Goal: Task Accomplishment & Management: Complete application form

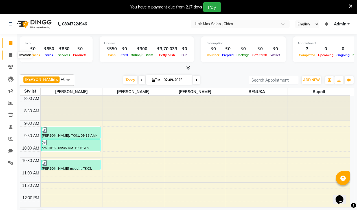
click at [10, 53] on icon at bounding box center [10, 55] width 3 height 4
select select "7580"
select select "service"
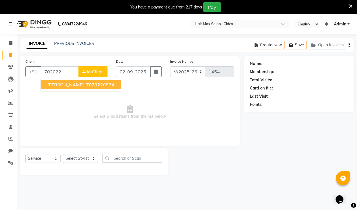
click at [58, 84] on span "[PERSON_NAME]" at bounding box center [65, 85] width 36 height 6
type input "7020220874"
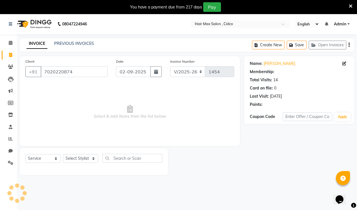
select select "1: Object"
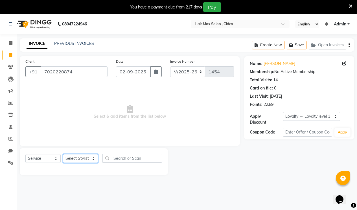
click at [67, 158] on select "Select Stylist [PERSON_NAME] [PERSON_NAME] RENUKA [PERSON_NAME] [PERSON_NAME]" at bounding box center [80, 158] width 35 height 9
select select "69941"
click at [63, 154] on select "Select Stylist [PERSON_NAME] [PERSON_NAME] RENUKA [PERSON_NAME] [PERSON_NAME]" at bounding box center [80, 158] width 35 height 9
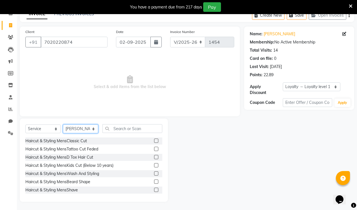
scroll to position [30, 0]
drag, startPoint x: 140, startPoint y: 129, endPoint x: 136, endPoint y: 129, distance: 3.8
click at [140, 129] on input "text" at bounding box center [133, 128] width 60 height 9
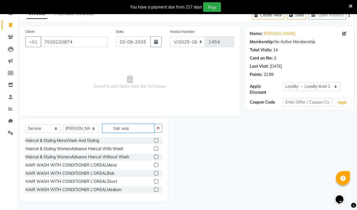
type input "hair was"
click at [154, 166] on label at bounding box center [156, 165] width 4 height 4
click at [154, 166] on input "checkbox" at bounding box center [156, 166] width 4 height 4
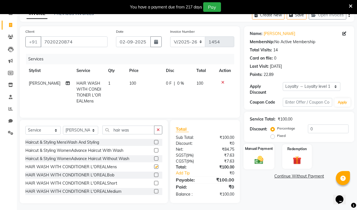
checkbox input "false"
click at [251, 146] on label "Manual Payment" at bounding box center [259, 148] width 28 height 5
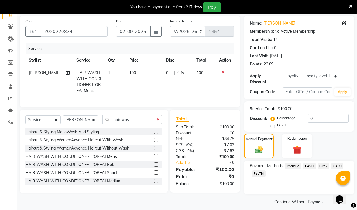
click at [309, 163] on span "CASH" at bounding box center [310, 166] width 12 height 6
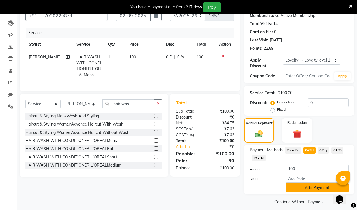
click at [303, 184] on button "Add Payment" at bounding box center [317, 188] width 63 height 9
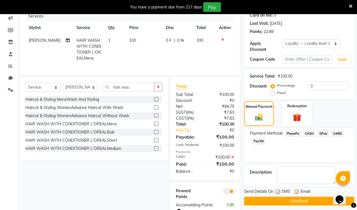
scroll to position [95, 0]
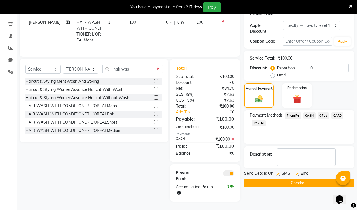
click at [296, 172] on label at bounding box center [297, 174] width 4 height 4
click at [296, 172] on input "checkbox" at bounding box center [297, 174] width 4 height 4
checkbox input "false"
click at [278, 172] on label at bounding box center [278, 174] width 4 height 4
click at [278, 172] on input "checkbox" at bounding box center [278, 174] width 4 height 4
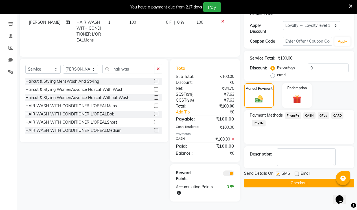
checkbox input "false"
click at [276, 179] on button "Checkout" at bounding box center [299, 183] width 110 height 9
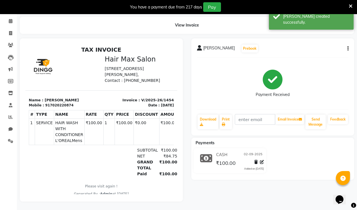
select select "service"
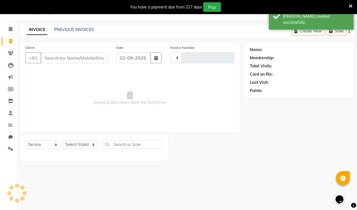
type input "1455"
select select "7580"
